Goal: Task Accomplishment & Management: Use online tool/utility

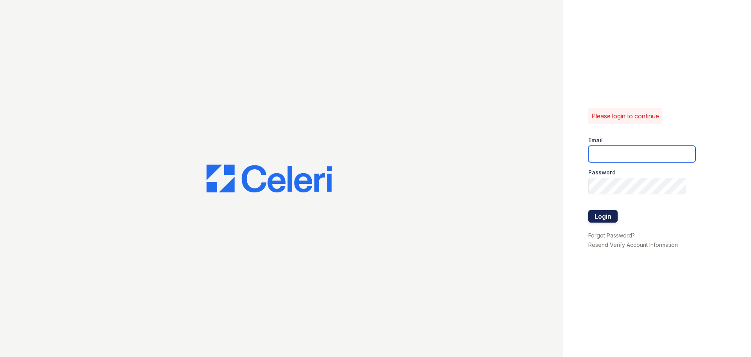
type input "greenwood1@cafmanagement.com"
click at [599, 216] on button "Login" at bounding box center [603, 216] width 29 height 13
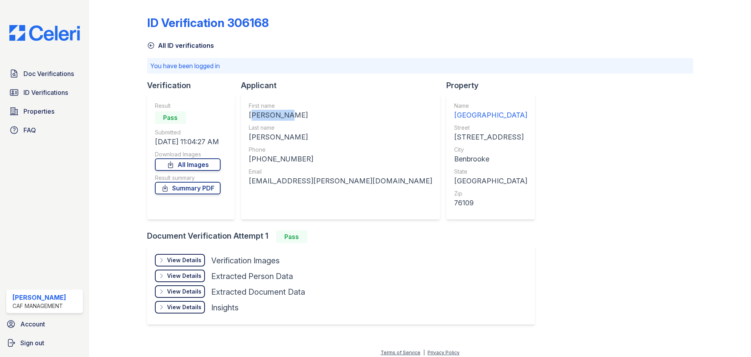
drag, startPoint x: 249, startPoint y: 114, endPoint x: 283, endPoint y: 114, distance: 34.0
click at [286, 114] on div "[PERSON_NAME]" at bounding box center [341, 115] width 184 height 11
drag, startPoint x: 283, startPoint y: 114, endPoint x: 263, endPoint y: 117, distance: 20.2
click at [299, 104] on div "First name" at bounding box center [341, 106] width 184 height 8
drag, startPoint x: 250, startPoint y: 113, endPoint x: 284, endPoint y: 114, distance: 33.3
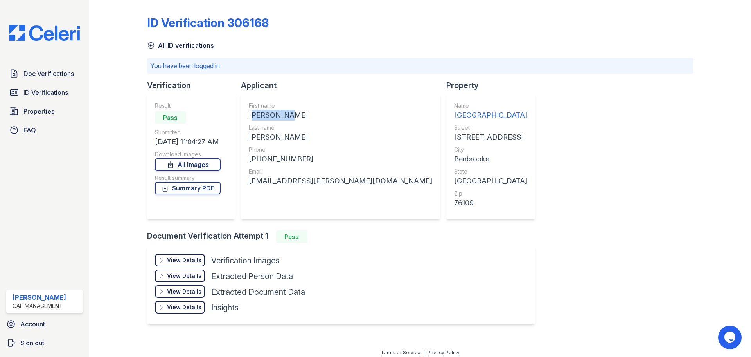
click at [292, 114] on div "[PERSON_NAME]" at bounding box center [341, 115] width 184 height 11
copy div "[PERSON_NAME]"
drag, startPoint x: 249, startPoint y: 135, endPoint x: 271, endPoint y: 137, distance: 21.6
click at [271, 137] on div "[PERSON_NAME]" at bounding box center [341, 136] width 184 height 11
copy div "[PERSON_NAME]"
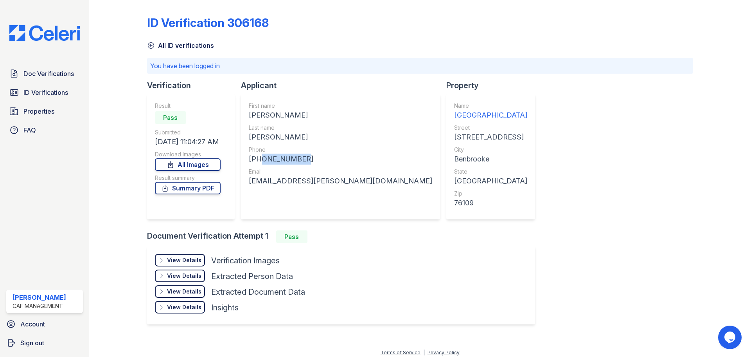
drag, startPoint x: 264, startPoint y: 157, endPoint x: 293, endPoint y: 157, distance: 29.0
click at [293, 157] on div "[PHONE_NUMBER]" at bounding box center [341, 158] width 184 height 11
copy div "9178421100"
drag, startPoint x: 261, startPoint y: 193, endPoint x: 246, endPoint y: 184, distance: 17.5
click at [260, 192] on div "First name [PERSON_NAME] Last name [PERSON_NAME] Phone [PHONE_NUMBER] Email [EM…" at bounding box center [341, 157] width 184 height 110
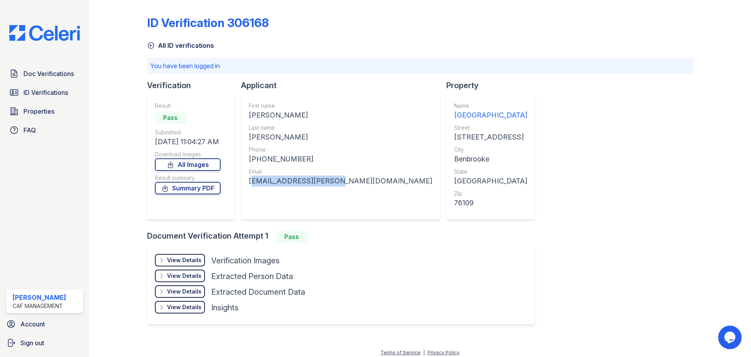
drag, startPoint x: 248, startPoint y: 179, endPoint x: 329, endPoint y: 180, distance: 81.4
click at [329, 180] on div "First name [PERSON_NAME] Last name [PERSON_NAME] Phone [PHONE_NUMBER] Email [EM…" at bounding box center [340, 156] width 199 height 125
copy div "[EMAIL_ADDRESS][PERSON_NAME][DOMAIN_NAME]"
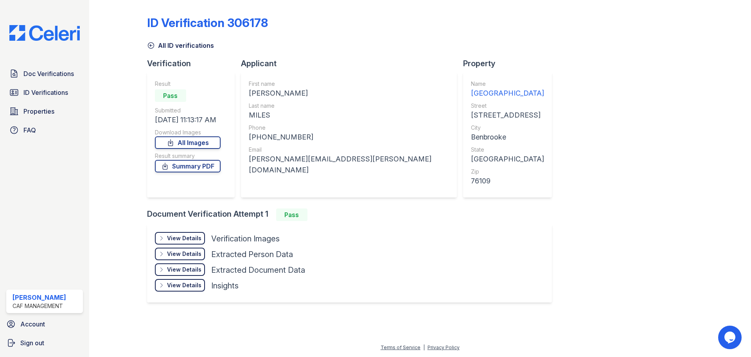
drag, startPoint x: 249, startPoint y: 92, endPoint x: 313, endPoint y: 92, distance: 64.6
click at [313, 92] on div "AMANDA SUMMER" at bounding box center [349, 93] width 200 height 11
copy div "AMANDA SUMMER"
drag, startPoint x: 250, startPoint y: 113, endPoint x: 269, endPoint y: 113, distance: 19.2
click at [269, 113] on div "MILES" at bounding box center [349, 115] width 200 height 11
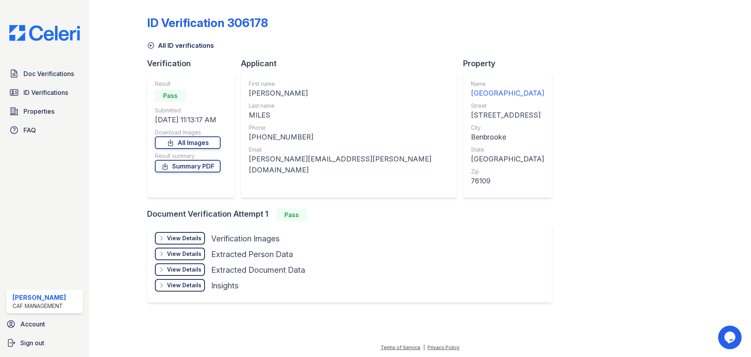
copy div "MILES"
drag, startPoint x: 256, startPoint y: 134, endPoint x: 295, endPoint y: 139, distance: 39.5
click at [295, 139] on div "+16195511078" at bounding box center [349, 136] width 200 height 11
copy div "6195511078"
drag, startPoint x: 260, startPoint y: 170, endPoint x: 248, endPoint y: 153, distance: 21.1
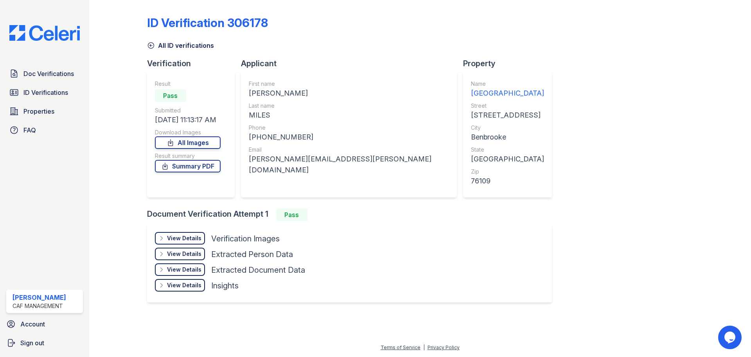
click at [260, 170] on div "First name AMANDA SUMMER Last name MILES Phone +16195511078 Email amanda.lukes@…" at bounding box center [349, 135] width 200 height 110
drag, startPoint x: 246, startPoint y: 157, endPoint x: 344, endPoint y: 163, distance: 98.4
click at [344, 163] on div "First name AMANDA SUMMER Last name MILES Phone +16195511078 Email amanda.lukes@…" at bounding box center [349, 134] width 216 height 125
copy div "amanda.lukes@yahoo.com"
